Goal: Task Accomplishment & Management: Manage account settings

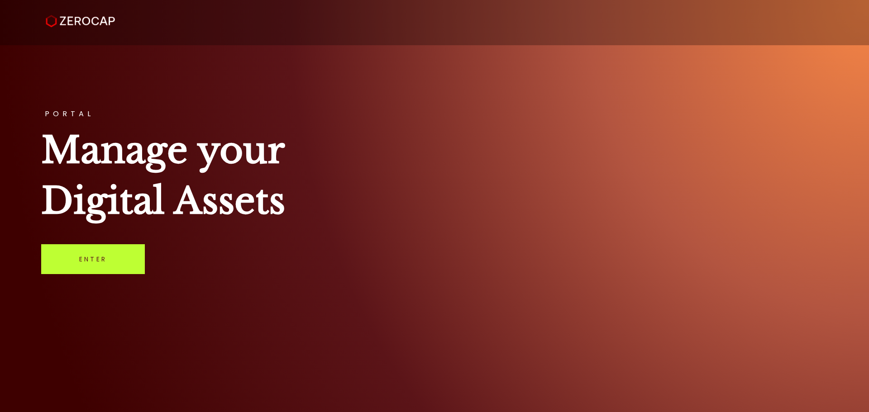
click at [75, 253] on link "Enter" at bounding box center [93, 259] width 104 height 30
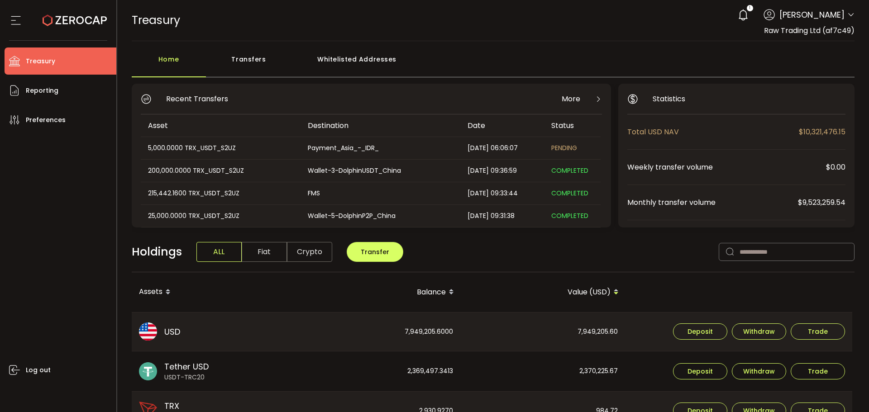
click at [253, 59] on div "Transfers" at bounding box center [249, 63] width 86 height 27
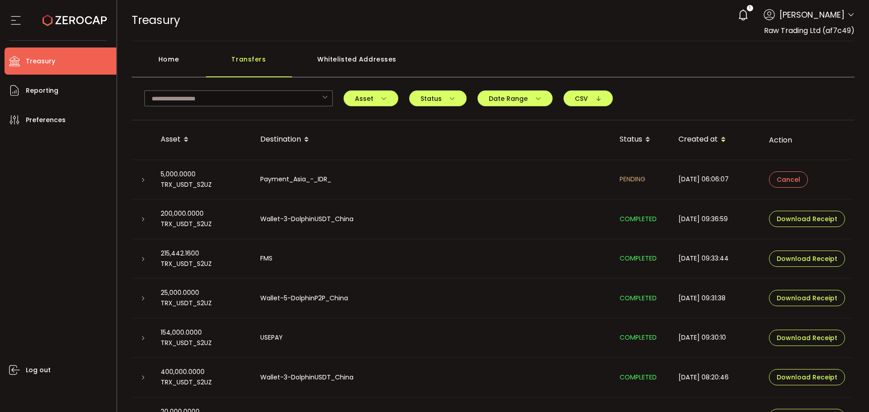
click at [61, 18] on use at bounding box center [75, 20] width 64 height 12
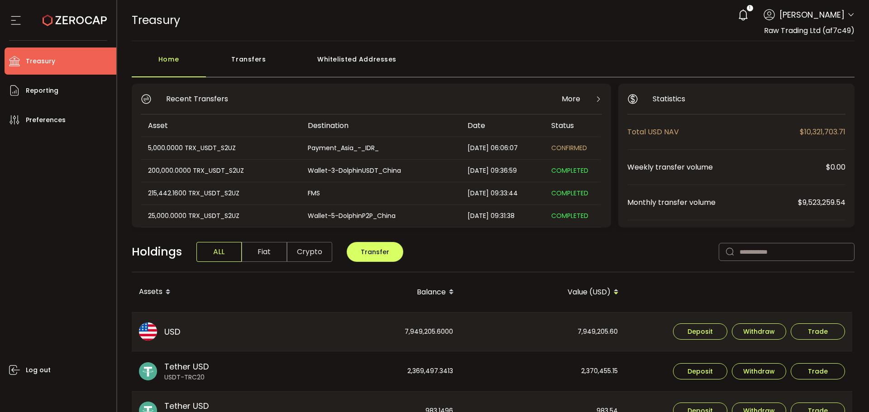
click at [725, 68] on div "Home Transfers Whitelisted Addresses" at bounding box center [493, 63] width 723 height 27
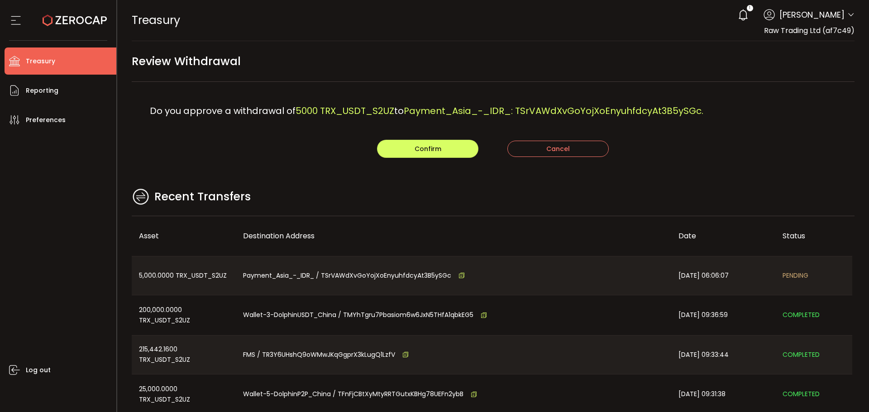
click at [453, 201] on div "Recent Transfers" at bounding box center [493, 201] width 723 height 29
click at [422, 153] on span "Confirm" at bounding box center [428, 148] width 27 height 9
